Goal: Task Accomplishment & Management: Use online tool/utility

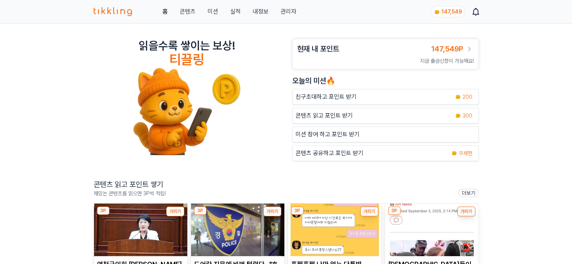
click at [280, 9] on link "관리자" at bounding box center [288, 11] width 16 height 9
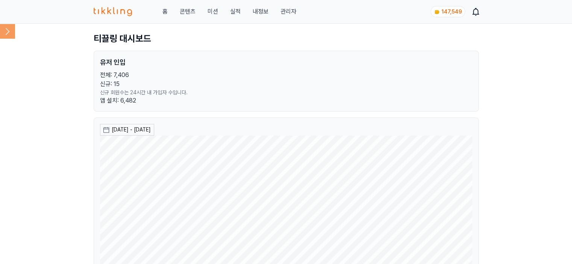
click at [15, 33] on icon at bounding box center [7, 31] width 15 height 15
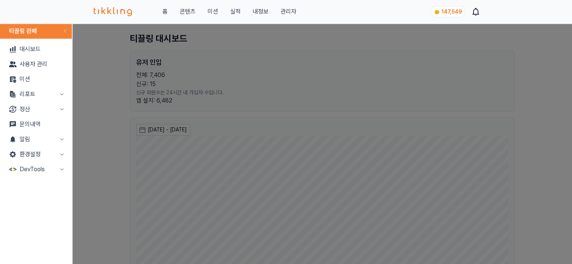
click at [42, 93] on button "리포트" at bounding box center [36, 94] width 66 height 15
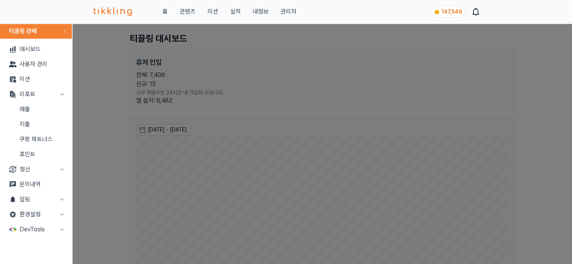
click at [44, 113] on link "매출" at bounding box center [36, 109] width 66 height 15
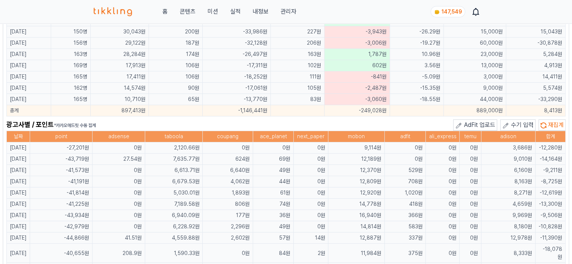
scroll to position [469, 0]
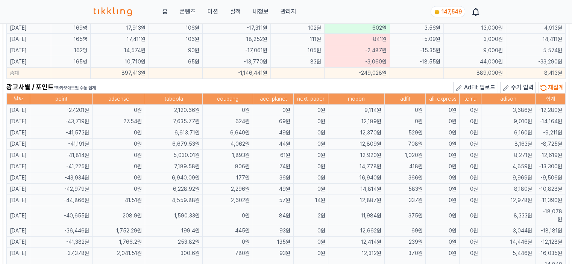
click at [522, 84] on span "수기 입력" at bounding box center [522, 87] width 23 height 7
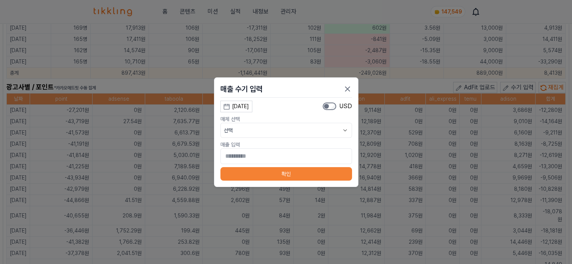
click at [249, 107] on div "[DATE]" at bounding box center [240, 107] width 17 height 8
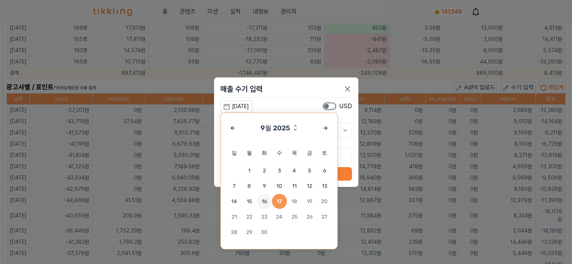
click at [264, 200] on span "16" at bounding box center [264, 201] width 15 height 15
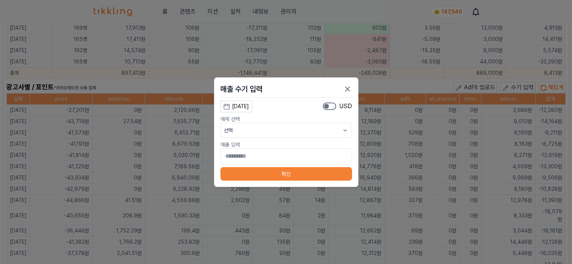
click at [269, 131] on button "선택" at bounding box center [286, 130] width 132 height 15
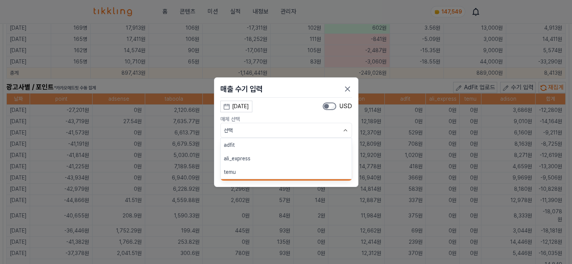
click at [258, 146] on button "adfit" at bounding box center [286, 145] width 131 height 14
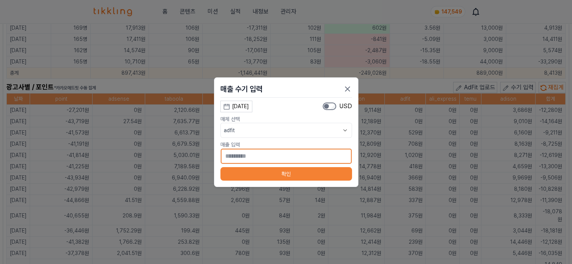
click at [253, 159] on input "*" at bounding box center [286, 157] width 132 height 16
type input "***"
click at [252, 170] on button "확인" at bounding box center [286, 174] width 132 height 14
